Goal: Task Accomplishment & Management: Use online tool/utility

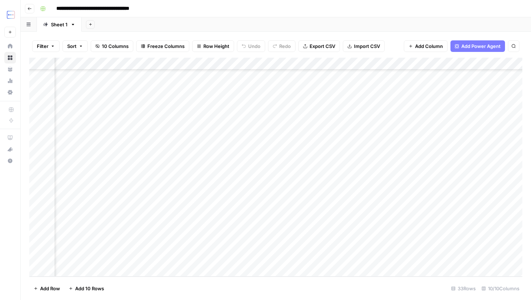
scroll to position [210, 0]
click at [132, 246] on div "Add Column" at bounding box center [275, 167] width 493 height 219
click at [209, 222] on div "Add Column" at bounding box center [275, 167] width 493 height 219
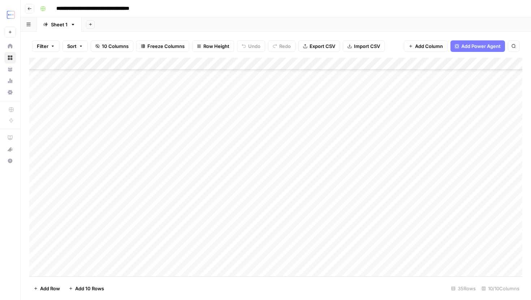
click at [135, 238] on div "Add Column" at bounding box center [275, 167] width 493 height 219
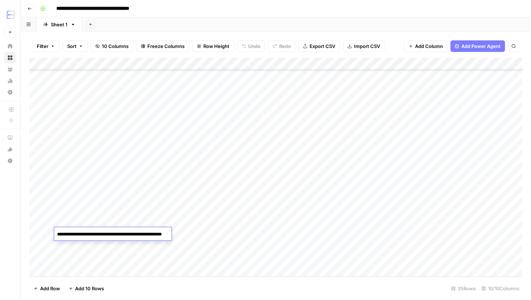
click at [153, 207] on div "Add Column" at bounding box center [275, 167] width 493 height 219
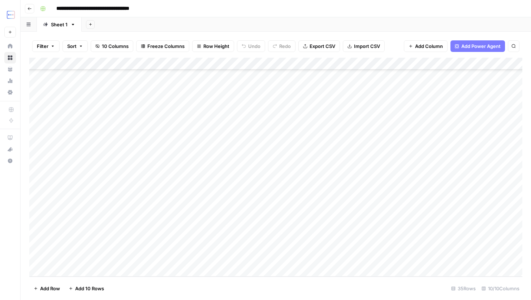
click at [153, 207] on div "Add Column" at bounding box center [275, 167] width 493 height 219
click at [205, 223] on div "Add Column" at bounding box center [275, 167] width 493 height 219
click at [153, 248] on div "Add Column" at bounding box center [275, 167] width 493 height 219
click at [190, 222] on div "Add Column" at bounding box center [275, 167] width 493 height 219
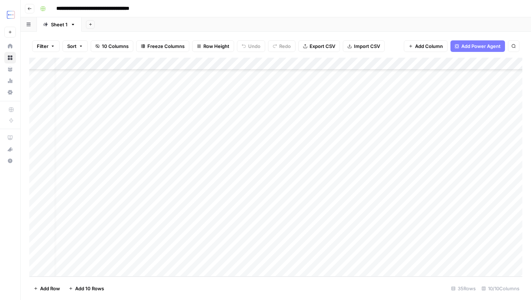
click at [150, 226] on div "Add Column" at bounding box center [275, 167] width 493 height 219
click at [148, 244] on div "Add Column" at bounding box center [275, 167] width 493 height 219
click at [147, 260] on div "Add Column" at bounding box center [275, 167] width 493 height 219
click at [150, 227] on div "Add Column" at bounding box center [275, 167] width 493 height 219
click at [147, 249] on div "Add Column" at bounding box center [275, 167] width 493 height 219
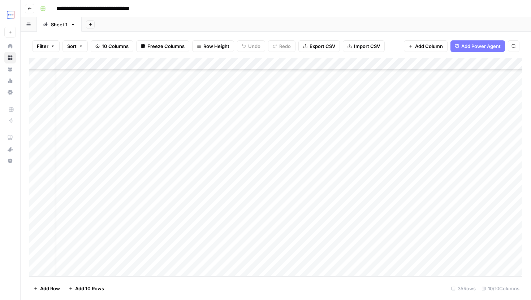
click at [147, 258] on div "Add Column" at bounding box center [275, 167] width 493 height 219
click at [153, 220] on div "Add Column" at bounding box center [275, 167] width 493 height 219
click at [149, 241] on div "Add Column" at bounding box center [275, 167] width 493 height 219
click at [157, 219] on div "Add Column" at bounding box center [275, 167] width 493 height 219
click at [154, 243] on div "Add Column" at bounding box center [275, 167] width 493 height 219
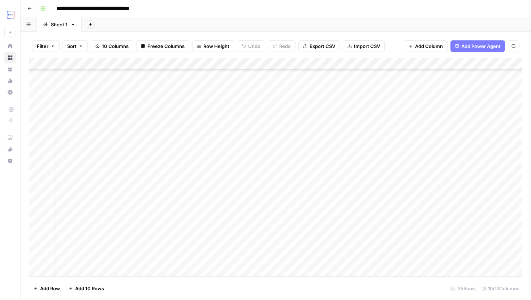
click at [148, 247] on div "Add Column" at bounding box center [275, 167] width 493 height 219
click at [191, 265] on div "Add Column" at bounding box center [275, 167] width 493 height 219
click at [148, 261] on div "Add Column" at bounding box center [275, 167] width 493 height 219
click at [148, 247] on div "Add Column" at bounding box center [275, 167] width 493 height 219
click at [148, 262] on div "Add Column" at bounding box center [275, 167] width 493 height 219
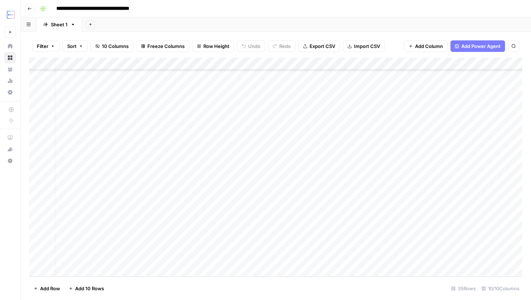
click at [195, 260] on div "Add Column" at bounding box center [275, 167] width 493 height 219
click at [155, 247] on div "Add Column" at bounding box center [275, 167] width 493 height 219
click at [155, 259] on div "Add Column" at bounding box center [275, 167] width 493 height 219
click at [38, 257] on div "Add Column" at bounding box center [275, 167] width 493 height 219
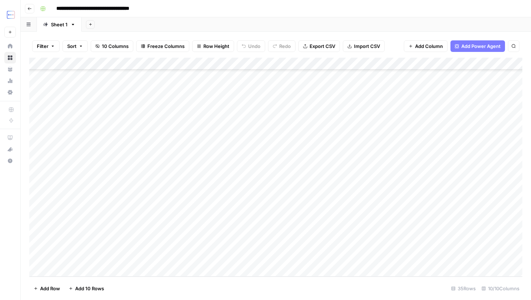
click at [38, 257] on div "Add Column" at bounding box center [275, 167] width 493 height 219
click at [148, 222] on div "Add Column" at bounding box center [275, 167] width 493 height 219
click at [151, 244] on div "Add Column" at bounding box center [275, 167] width 493 height 219
click at [152, 218] on div "Add Column" at bounding box center [275, 167] width 493 height 219
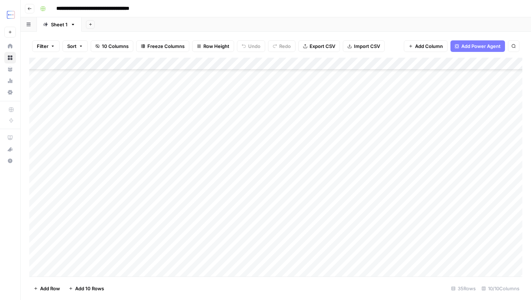
click at [151, 249] on div "Add Column" at bounding box center [275, 167] width 493 height 219
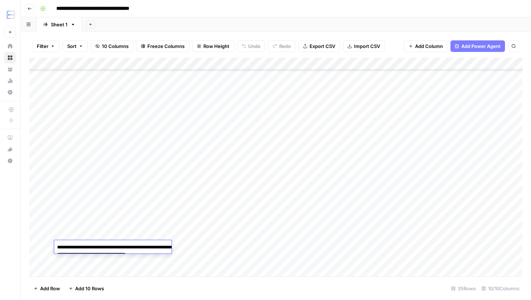
click at [207, 245] on div "Add Column" at bounding box center [275, 167] width 493 height 219
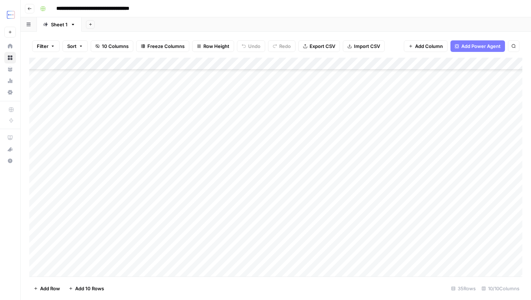
click at [113, 256] on div "Add Column" at bounding box center [275, 167] width 493 height 219
click at [212, 255] on div "Add Column" at bounding box center [275, 167] width 493 height 219
click at [110, 257] on div "Add Column" at bounding box center [275, 167] width 493 height 219
click at [115, 262] on div "Add Column" at bounding box center [275, 167] width 493 height 219
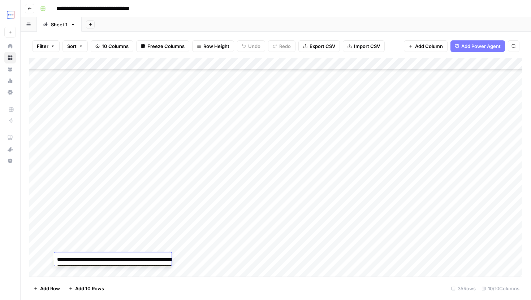
click at [212, 257] on div "Add Column" at bounding box center [275, 167] width 493 height 219
click at [211, 249] on div "Add Column" at bounding box center [275, 167] width 493 height 219
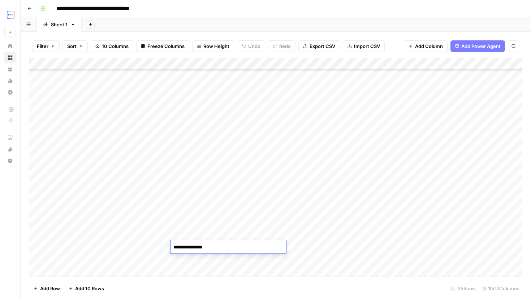
click at [209, 261] on div "Add Column" at bounding box center [275, 167] width 493 height 219
click at [215, 247] on div "Add Column" at bounding box center [275, 167] width 493 height 219
click at [356, 248] on div "Add Column" at bounding box center [275, 167] width 493 height 219
click at [392, 246] on div "Add Column" at bounding box center [275, 167] width 493 height 219
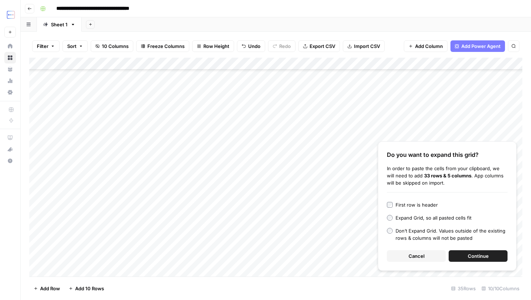
click at [408, 256] on button "Cancel" at bounding box center [416, 257] width 59 height 12
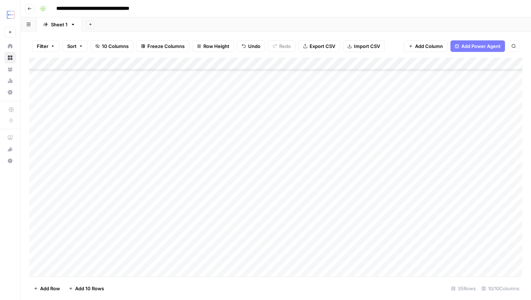
click at [239, 181] on div "Add Column" at bounding box center [275, 167] width 493 height 219
click at [411, 240] on div "Add Column" at bounding box center [275, 167] width 493 height 219
click at [405, 238] on div "Add Column" at bounding box center [275, 167] width 493 height 219
click at [402, 247] on div "Add Column" at bounding box center [275, 167] width 493 height 219
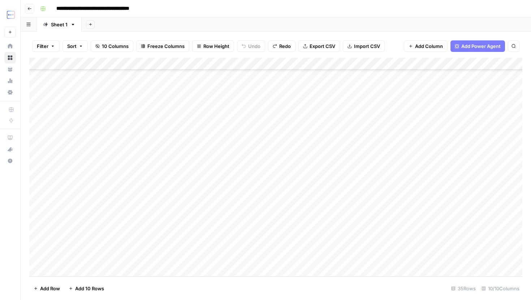
click at [402, 247] on div "Add Column" at bounding box center [275, 167] width 493 height 219
type textarea "**********"
paste textarea "**********"
type textarea "**********"
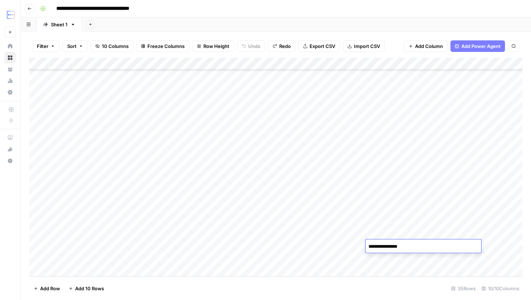
click at [343, 249] on div "Add Column" at bounding box center [275, 167] width 493 height 219
click at [401, 247] on div "Add Column" at bounding box center [275, 167] width 493 height 219
click at [410, 244] on div "Add Column" at bounding box center [275, 167] width 493 height 219
click at [203, 218] on div "Add Column" at bounding box center [275, 167] width 493 height 219
click at [145, 222] on div "Add Column" at bounding box center [275, 167] width 493 height 219
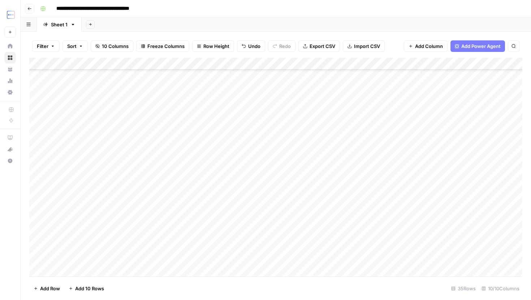
scroll to position [234, 0]
click at [208, 220] on div "Add Column" at bounding box center [275, 167] width 493 height 219
click at [420, 222] on div "Add Column" at bounding box center [275, 167] width 493 height 219
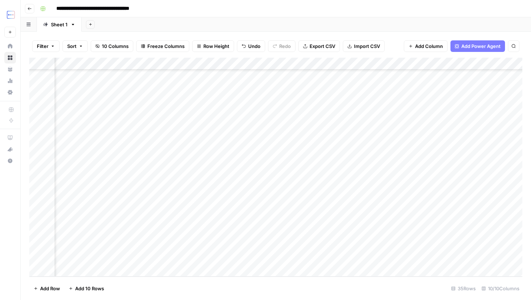
click at [384, 221] on div "Add Column" at bounding box center [275, 167] width 493 height 219
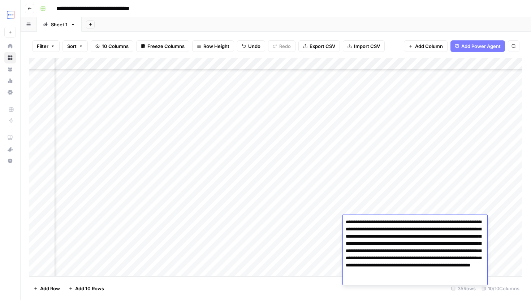
click at [326, 222] on div "Add Column" at bounding box center [275, 167] width 493 height 219
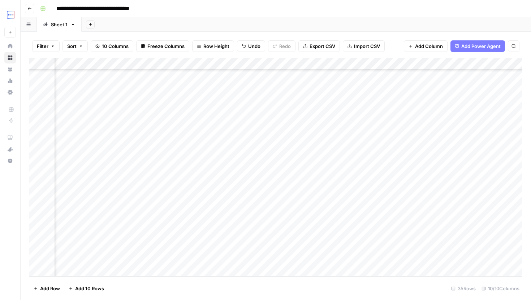
click at [315, 222] on div "Add Column" at bounding box center [275, 167] width 493 height 219
click at [315, 222] on textarea at bounding box center [336, 222] width 116 height 10
click at [362, 204] on div "Add Column" at bounding box center [275, 167] width 493 height 219
click at [321, 213] on div "Add Column" at bounding box center [275, 167] width 493 height 219
click at [295, 219] on div "Add Column" at bounding box center [275, 167] width 493 height 219
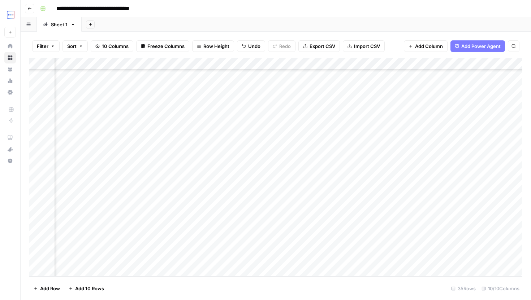
scroll to position [234, 0]
click at [196, 217] on div "Add Column" at bounding box center [275, 167] width 493 height 219
type textarea "**********"
click at [289, 197] on div "Add Column" at bounding box center [275, 167] width 493 height 219
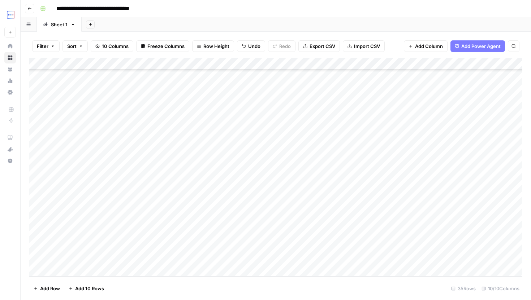
click at [261, 221] on div "Add Column" at bounding box center [275, 167] width 493 height 219
click at [261, 222] on div "Add Column" at bounding box center [275, 167] width 493 height 219
type textarea "**********"
click at [362, 220] on div "Add Column" at bounding box center [275, 167] width 493 height 219
click at [356, 207] on div "Add Column" at bounding box center [275, 167] width 493 height 219
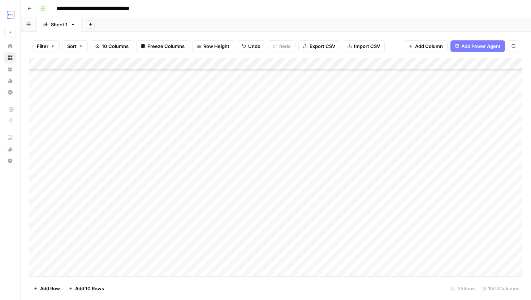
drag, startPoint x: 364, startPoint y: 214, endPoint x: 364, endPoint y: 225, distance: 10.8
click at [364, 225] on div "Add Column" at bounding box center [275, 167] width 493 height 219
click at [356, 221] on div "Add Column" at bounding box center [275, 167] width 493 height 219
click at [377, 220] on div "Add Column" at bounding box center [275, 167] width 493 height 219
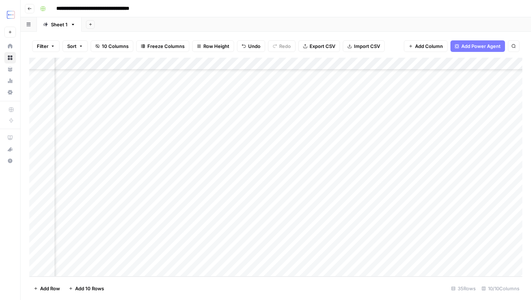
click at [382, 209] on div "Add Column" at bounding box center [275, 167] width 493 height 219
click at [358, 222] on div "Add Column" at bounding box center [275, 167] width 493 height 219
drag, startPoint x: 322, startPoint y: 227, endPoint x: 330, endPoint y: 227, distance: 8.3
click at [322, 227] on div "Add Column" at bounding box center [275, 167] width 493 height 219
click at [345, 226] on div "Add Column" at bounding box center [275, 167] width 493 height 219
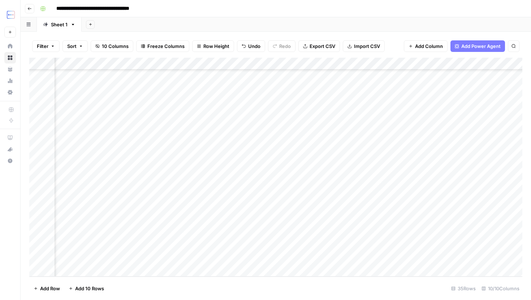
click at [345, 226] on div "Add Column" at bounding box center [275, 167] width 493 height 219
type textarea "**********"
click at [443, 226] on textarea "**********" at bounding box center [392, 229] width 116 height 25
click at [463, 226] on div "Add Column" at bounding box center [275, 167] width 493 height 219
click at [492, 222] on div "Add Column" at bounding box center [275, 167] width 493 height 219
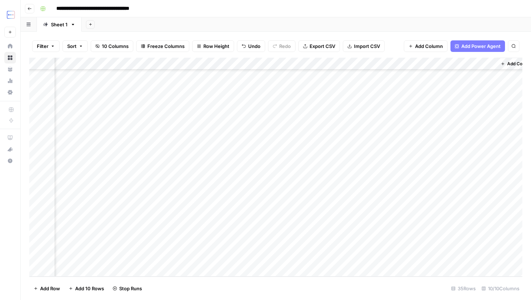
scroll to position [234, 274]
click at [319, 223] on div "Add Column" at bounding box center [275, 167] width 493 height 219
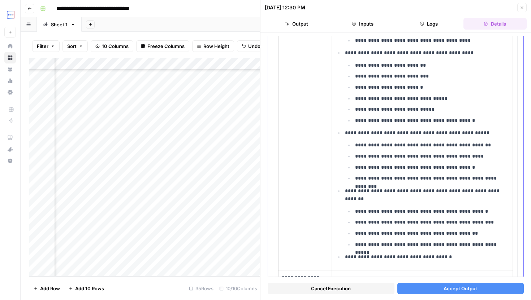
scroll to position [528, 0]
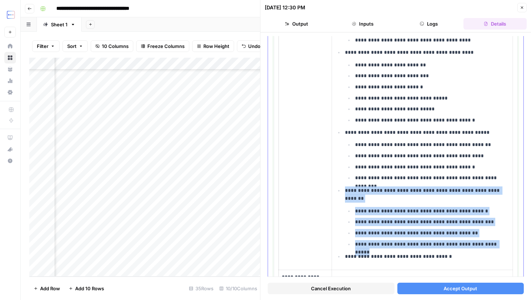
drag, startPoint x: 344, startPoint y: 192, endPoint x: 505, endPoint y: 244, distance: 168.7
click at [505, 244] on li "**********" at bounding box center [426, 217] width 166 height 62
click at [434, 229] on ul "**********" at bounding box center [427, 228] width 165 height 42
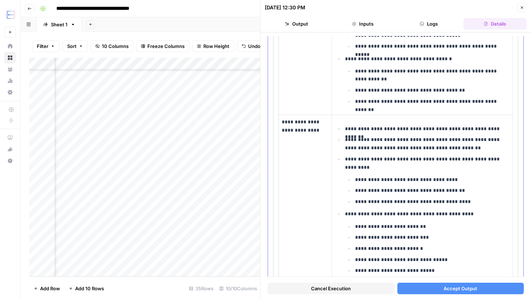
scroll to position [366, 0]
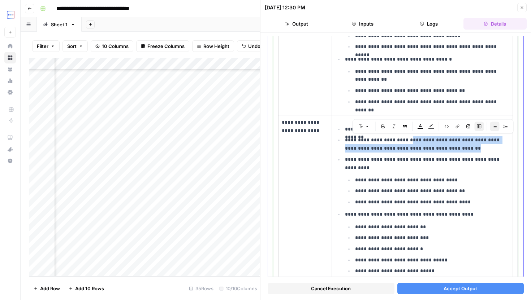
drag, startPoint x: 407, startPoint y: 142, endPoint x: 463, endPoint y: 148, distance: 56.7
click at [463, 148] on p "**********" at bounding box center [427, 144] width 165 height 17
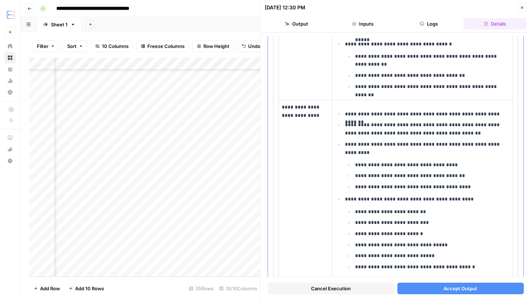
scroll to position [382, 0]
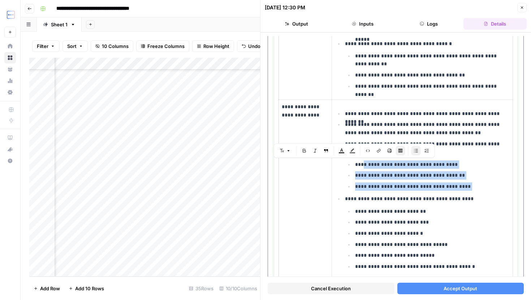
drag, startPoint x: 363, startPoint y: 164, endPoint x: 468, endPoint y: 191, distance: 109.3
click at [469, 191] on ul "**********" at bounding box center [422, 258] width 175 height 298
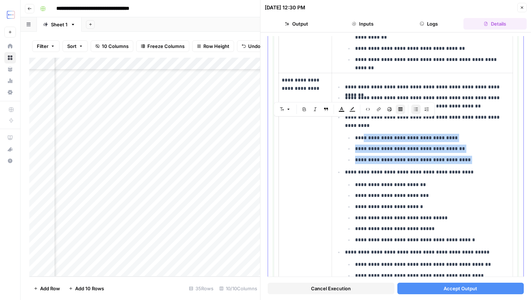
scroll to position [424, 0]
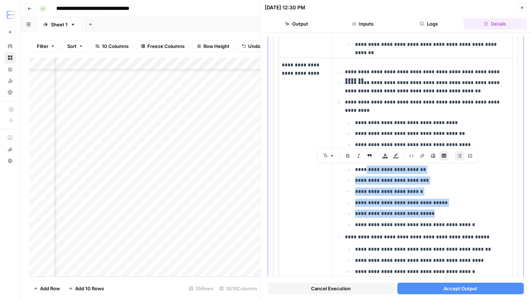
drag, startPoint x: 365, startPoint y: 173, endPoint x: 472, endPoint y: 211, distance: 113.5
click at [472, 211] on ul "**********" at bounding box center [427, 197] width 165 height 64
click at [472, 211] on p "**********" at bounding box center [432, 214] width 155 height 8
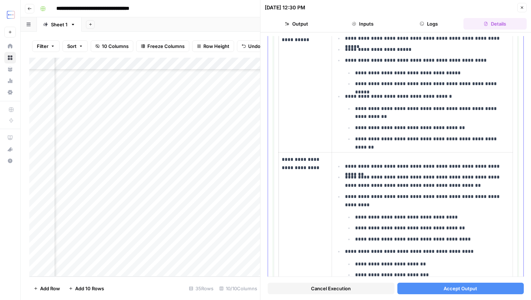
scroll to position [328, 0]
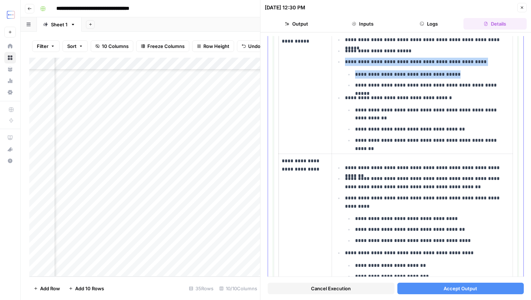
drag, startPoint x: 344, startPoint y: 63, endPoint x: 486, endPoint y: 76, distance: 142.5
click at [486, 75] on li "**********" at bounding box center [426, 73] width 166 height 32
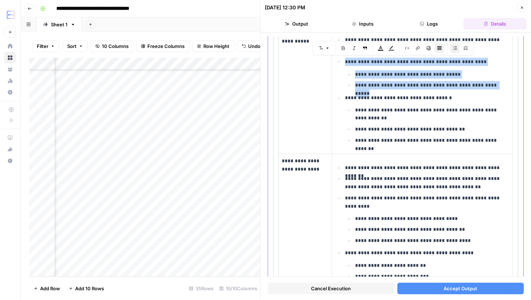
click at [489, 85] on p "**********" at bounding box center [432, 85] width 155 height 8
copy li "**********"
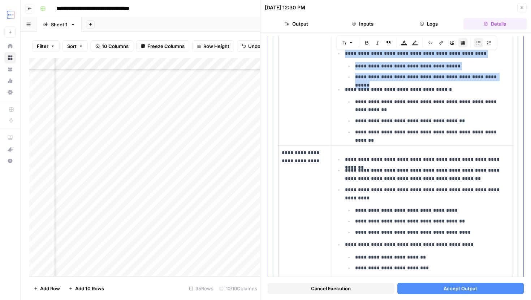
scroll to position [340, 0]
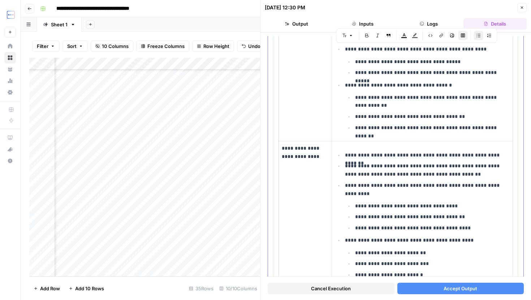
click at [410, 98] on p "**********" at bounding box center [432, 102] width 155 height 17
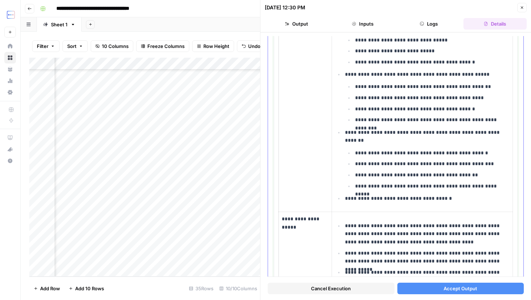
scroll to position [601, 0]
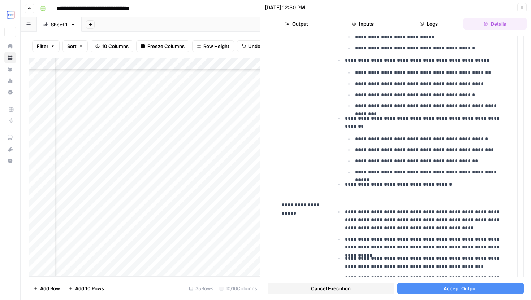
click at [440, 290] on button "Accept Output" at bounding box center [460, 289] width 127 height 12
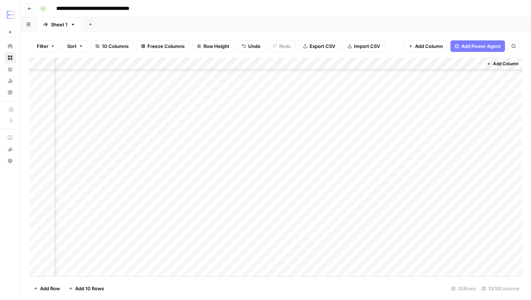
scroll to position [229, 274]
click at [355, 22] on div "Add Sheet" at bounding box center [306, 24] width 449 height 14
click at [379, 243] on div "Add Column" at bounding box center [275, 167] width 493 height 219
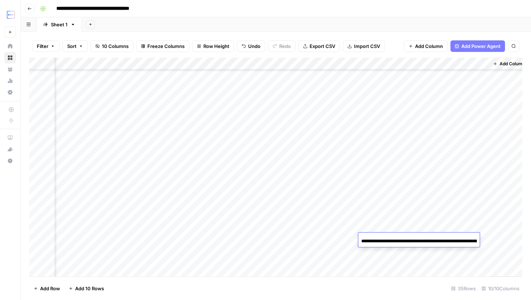
scroll to position [234, 267]
click at [386, 209] on div "Add Column" at bounding box center [275, 167] width 493 height 219
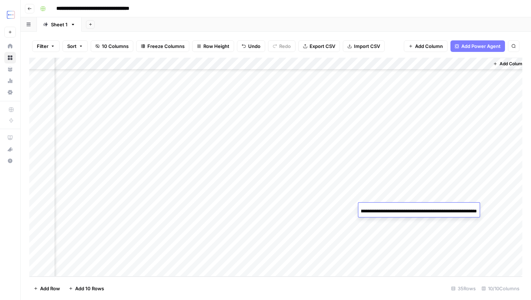
scroll to position [0, 0]
click at [323, 211] on div "Add Column" at bounding box center [275, 167] width 493 height 219
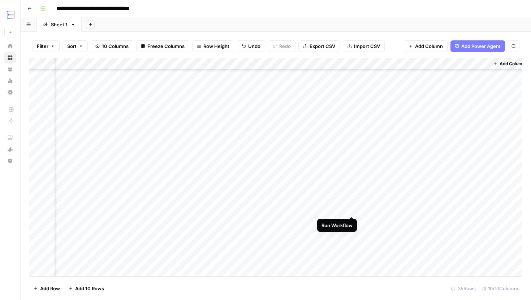
click at [352, 210] on div "Add Column" at bounding box center [275, 167] width 493 height 219
click at [321, 212] on div "Add Column" at bounding box center [275, 167] width 493 height 219
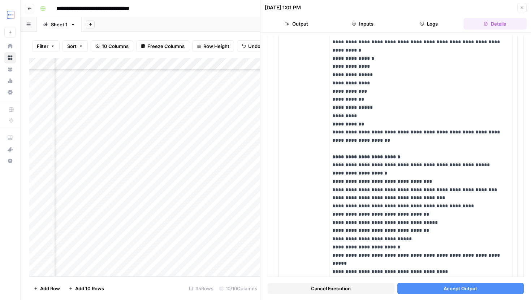
scroll to position [234, 0]
click at [521, 4] on button "Close" at bounding box center [521, 7] width 9 height 9
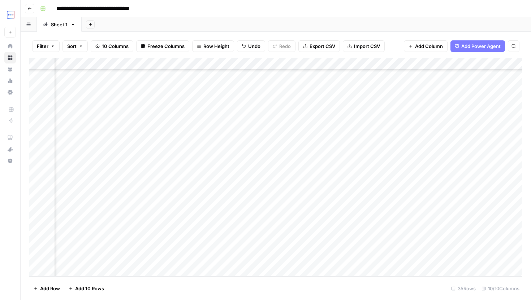
scroll to position [234, 263]
click at [330, 221] on div "Add Column" at bounding box center [275, 167] width 493 height 219
click at [356, 221] on div "Add Column" at bounding box center [275, 167] width 493 height 219
click at [334, 208] on div "Add Column" at bounding box center [275, 167] width 493 height 219
click at [332, 207] on div "Add Column" at bounding box center [275, 167] width 493 height 219
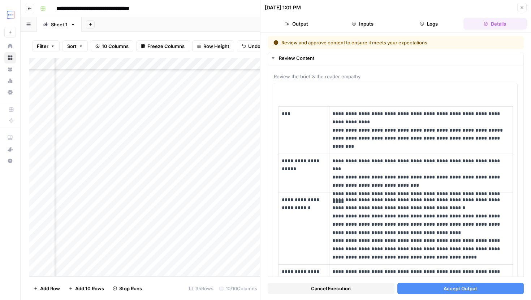
click at [339, 288] on span "Cancel Execution" at bounding box center [331, 288] width 40 height 7
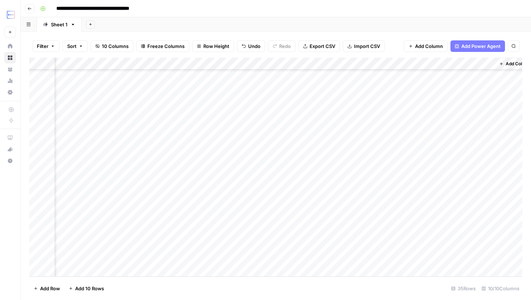
scroll to position [234, 260]
click at [335, 221] on div "Add Column" at bounding box center [275, 167] width 493 height 219
click at [340, 219] on div "Add Column" at bounding box center [275, 167] width 493 height 219
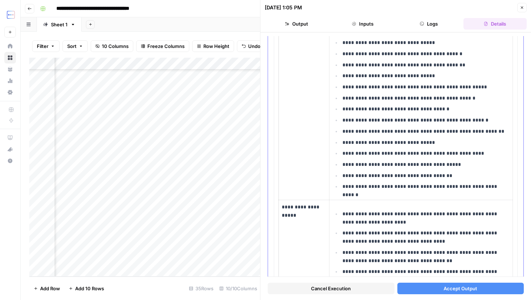
scroll to position [573, 0]
click at [438, 285] on button "Accept Output" at bounding box center [460, 289] width 127 height 12
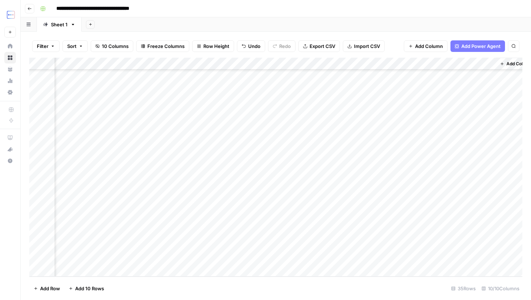
click at [333, 223] on div "Add Column" at bounding box center [275, 167] width 493 height 219
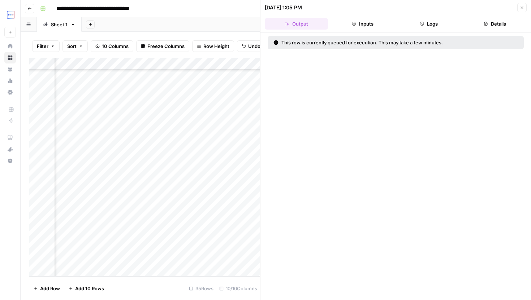
click at [524, 9] on button "Close" at bounding box center [521, 7] width 9 height 9
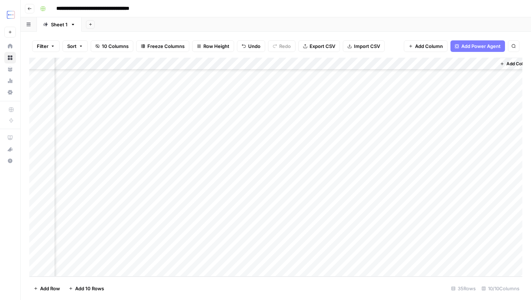
click at [389, 220] on div "Add Column" at bounding box center [275, 167] width 493 height 219
click at [389, 220] on input "**********" at bounding box center [426, 224] width 116 height 9
